Goal: Task Accomplishment & Management: Use online tool/utility

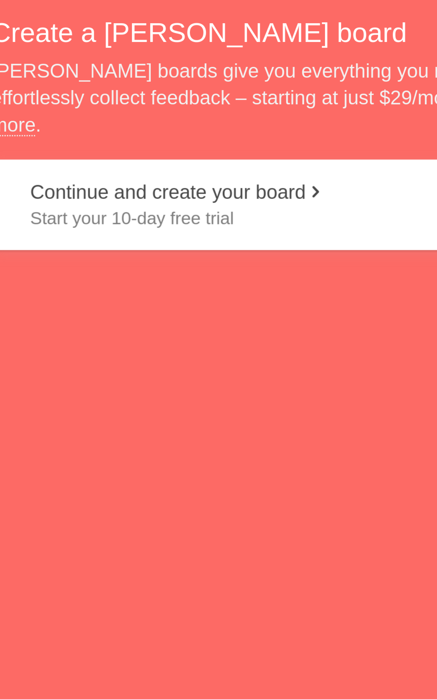
click at [231, 212] on h2 "Create a [PERSON_NAME] board" at bounding box center [218, 205] width 196 height 14
click at [142, 284] on button "Continue and create your board Start your 10-day free trial" at bounding box center [218, 267] width 196 height 33
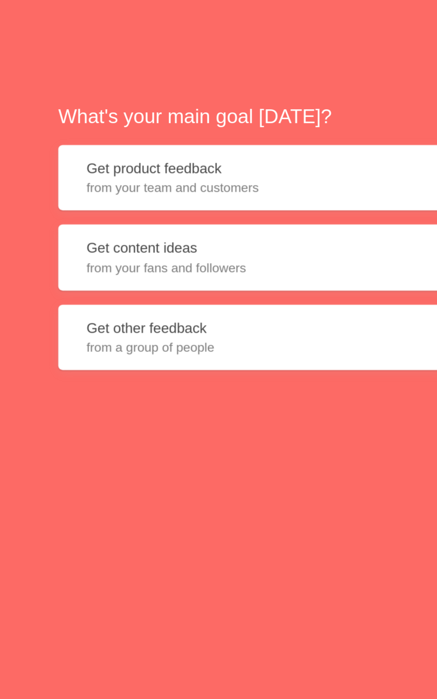
click at [149, 221] on span "from your team and customers" at bounding box center [219, 216] width 168 height 9
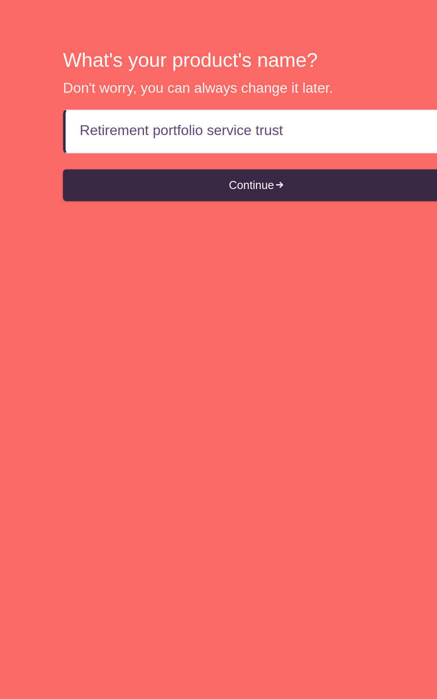
type input "Retirement portfolio service trust"
click at [244, 218] on h2 "What's your product's name?" at bounding box center [218, 212] width 196 height 14
click at [145, 283] on button "Continue" at bounding box center [218, 275] width 196 height 16
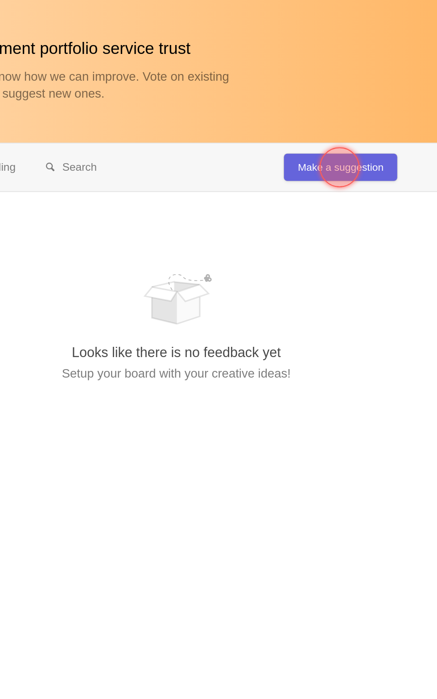
click at [290, 182] on div at bounding box center [291, 190] width 32 height 32
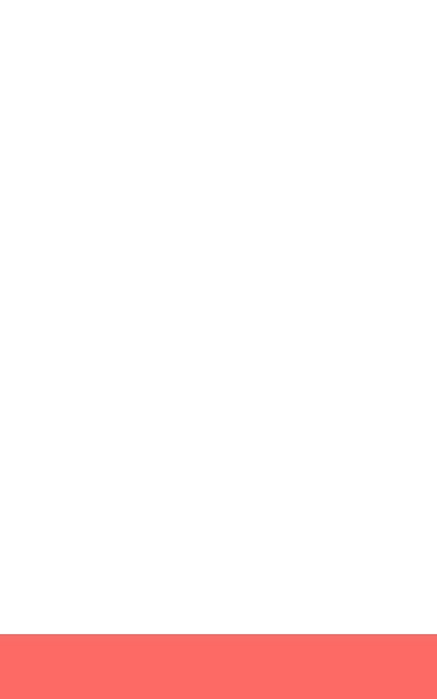
click at [148, 473] on div at bounding box center [218, 336] width 245 height 443
